Goal: Information Seeking & Learning: Learn about a topic

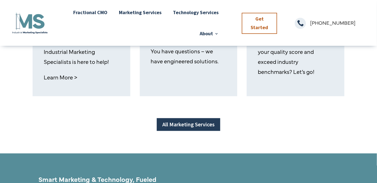
scroll to position [474, 0]
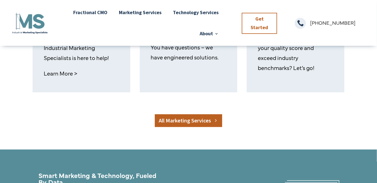
click at [205, 120] on link "All Marketing Services" at bounding box center [188, 120] width 67 height 13
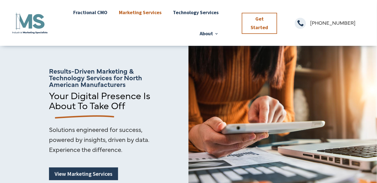
click at [131, 14] on link "Marketing Services" at bounding box center [140, 12] width 43 height 21
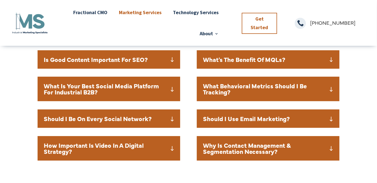
scroll to position [673, 0]
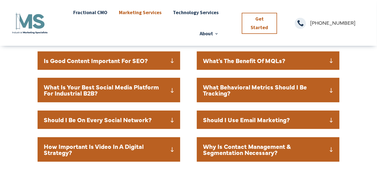
click at [114, 92] on h5 "What Is Your Best Social Media Platform For Industrial B2B?" at bounding box center [109, 90] width 130 height 12
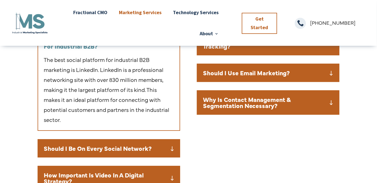
scroll to position [757, 0]
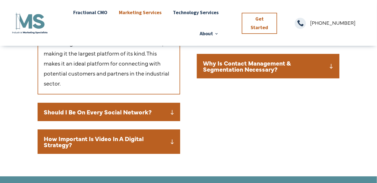
click at [92, 112] on h5 "Should I Be On Every Social Network?" at bounding box center [109, 112] width 130 height 6
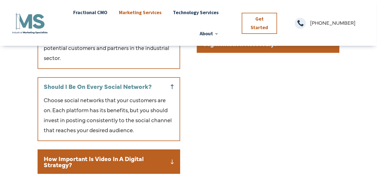
scroll to position [812, 0]
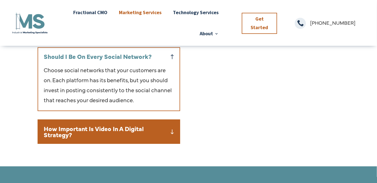
click at [91, 134] on h5 "How Important Is Video In A Digital Strategy?" at bounding box center [109, 132] width 130 height 12
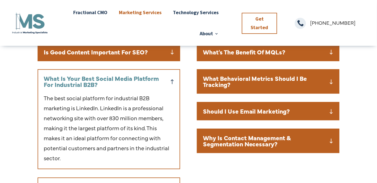
scroll to position [673, 0]
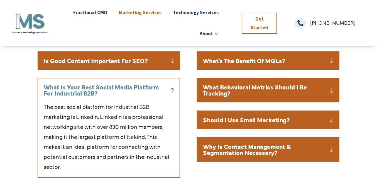
click at [88, 69] on div "Is Good Content Important For SEO? Content plays a critical role in SEO. By cre…" at bounding box center [109, 60] width 142 height 18
click at [118, 64] on div "Is Good Content Important For SEO? Content plays a critical role in SEO. By cre…" at bounding box center [109, 60] width 142 height 18
click at [150, 60] on h5 "Is Good Content Important For SEO?" at bounding box center [109, 61] width 130 height 6
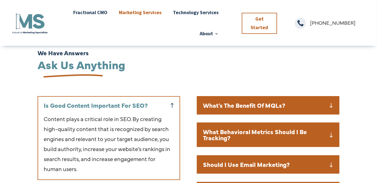
scroll to position [628, 0]
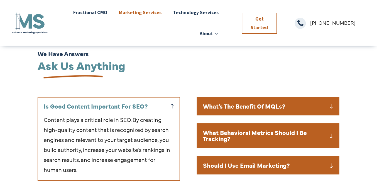
click at [332, 105] on h5 "What's The Benefit Of MQLs?" at bounding box center [268, 106] width 130 height 6
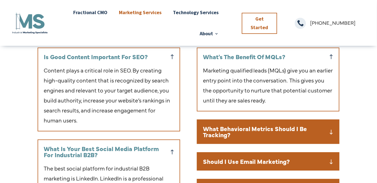
scroll to position [683, 0]
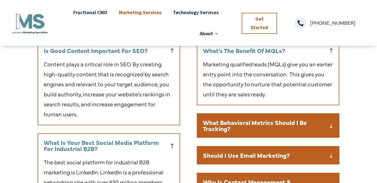
click at [322, 123] on h5 "What Behavioral Metrics Should I Be Tracking?" at bounding box center [268, 126] width 130 height 12
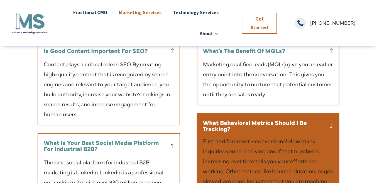
scroll to position [767, 0]
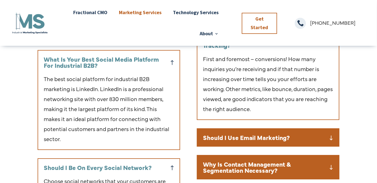
click at [313, 139] on h5 "Should I Use Email Marketing?" at bounding box center [268, 138] width 130 height 6
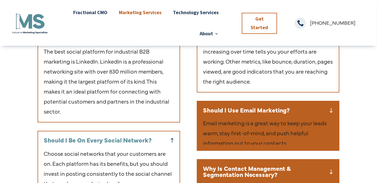
scroll to position [822, 0]
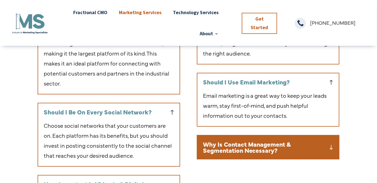
click at [291, 144] on h5 "Why Is Contact Management & Segmentation Necessary?" at bounding box center [268, 147] width 130 height 12
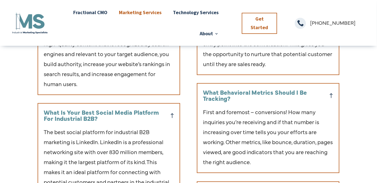
scroll to position [656, 0]
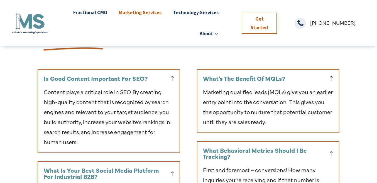
click at [155, 14] on link "Marketing Services" at bounding box center [140, 12] width 43 height 21
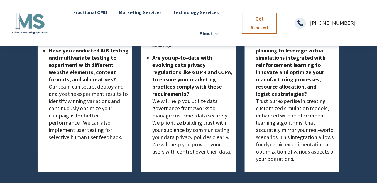
scroll to position [1483, 0]
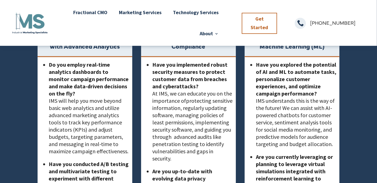
scroll to position [1393, 0]
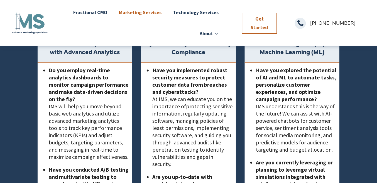
click at [135, 9] on link "Marketing Services" at bounding box center [140, 12] width 43 height 21
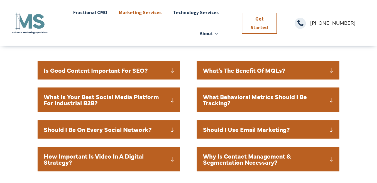
scroll to position [640, 0]
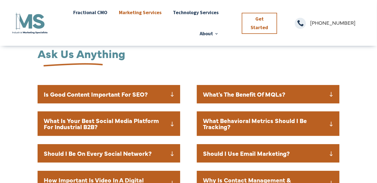
click at [144, 128] on h5 "What Is Your Best Social Media Platform For Industrial B2B?" at bounding box center [109, 124] width 130 height 12
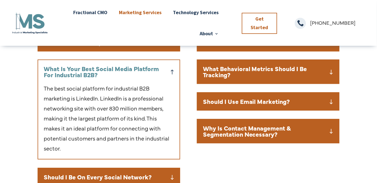
scroll to position [695, 0]
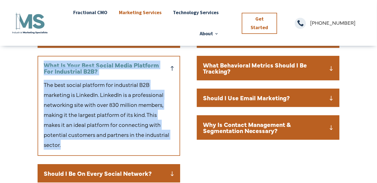
copy div "What Is Your Best Social Media Platform For Industrial B2B? The best social pla…"
drag, startPoint x: 73, startPoint y: 145, endPoint x: 41, endPoint y: 66, distance: 84.9
click at [41, 66] on div "What Is Your Best Social Media Platform For Industrial B2B? The best social pla…" at bounding box center [109, 106] width 142 height 100
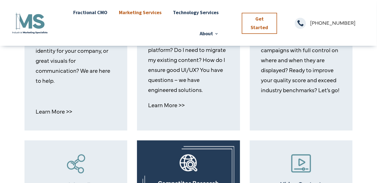
scroll to position [306, 0]
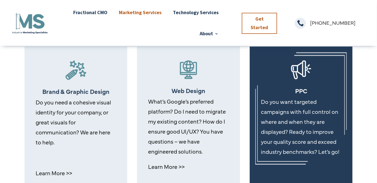
click at [280, 122] on p "Do you want targeted campaigns with full control on where and when they are dis…" at bounding box center [301, 127] width 80 height 60
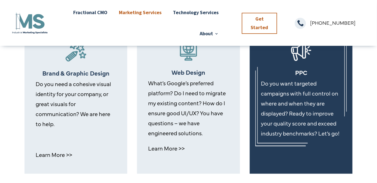
scroll to position [362, 0]
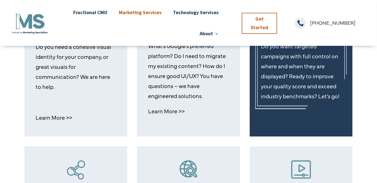
click at [281, 99] on p "Do you want targeted campaigns with full control on where and when they are dis…" at bounding box center [301, 71] width 80 height 60
click at [280, 88] on p "Do you want targeted campaigns with full control on where and when they are dis…" at bounding box center [301, 71] width 80 height 60
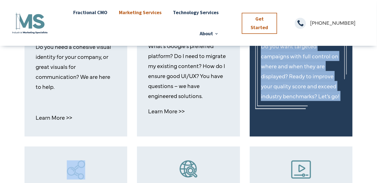
click at [280, 88] on p "Do you want targeted campaigns with full control on where and when they are dis…" at bounding box center [301, 71] width 80 height 60
click at [293, 95] on p "Do you want targeted campaigns with full control on where and when they are dis…" at bounding box center [301, 71] width 80 height 60
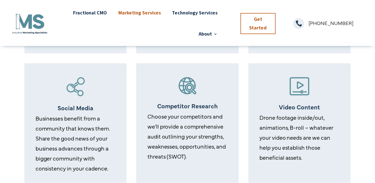
scroll to position [445, 0]
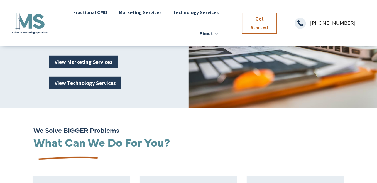
scroll to position [111, 0]
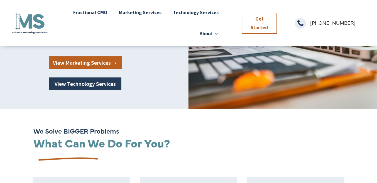
click at [85, 63] on link "View Marketing Services" at bounding box center [85, 62] width 73 height 13
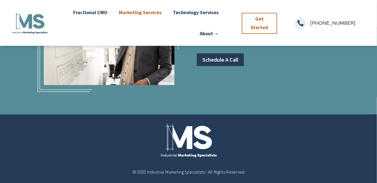
scroll to position [892, 0]
